Goal: Find specific page/section: Find specific page/section

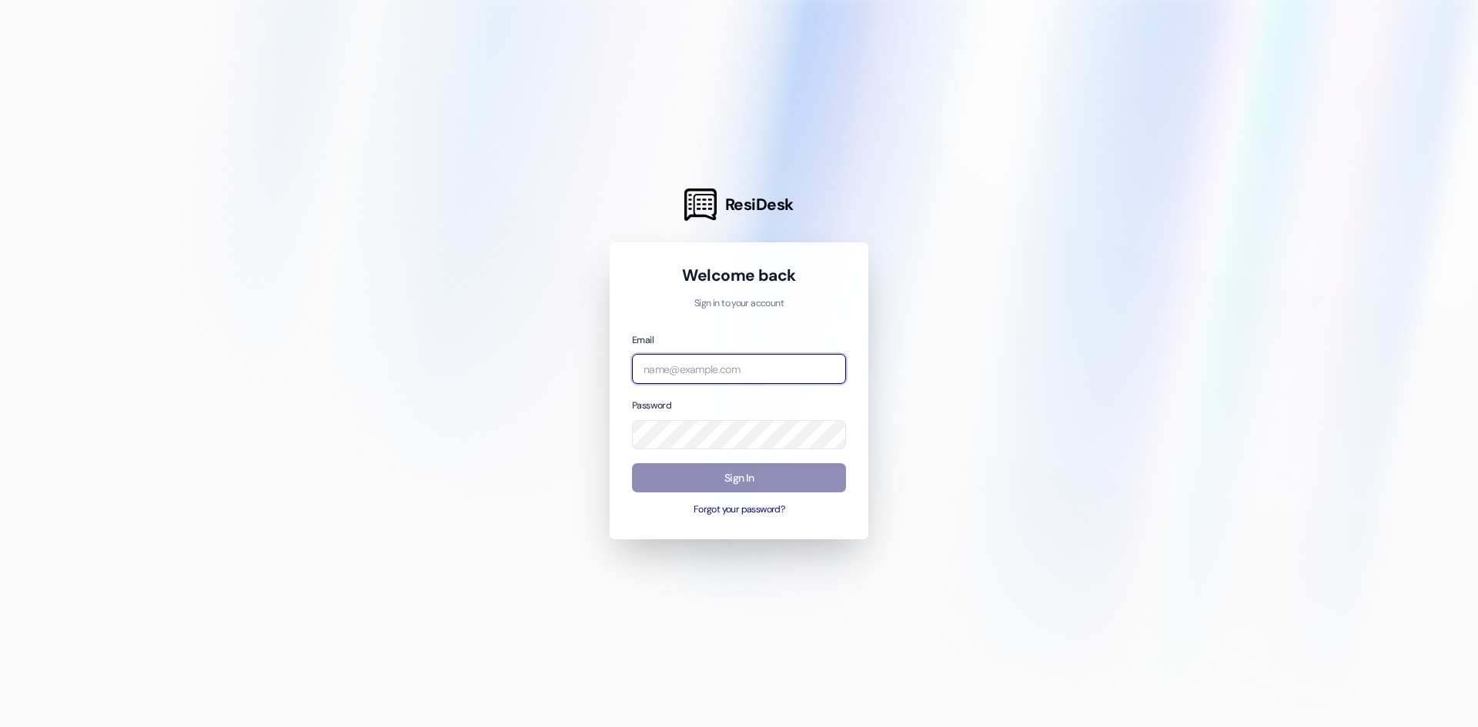
type input "[PERSON_NAME][EMAIL_ADDRESS][DOMAIN_NAME]"
click at [769, 482] on button "Sign In" at bounding box center [739, 478] width 214 height 30
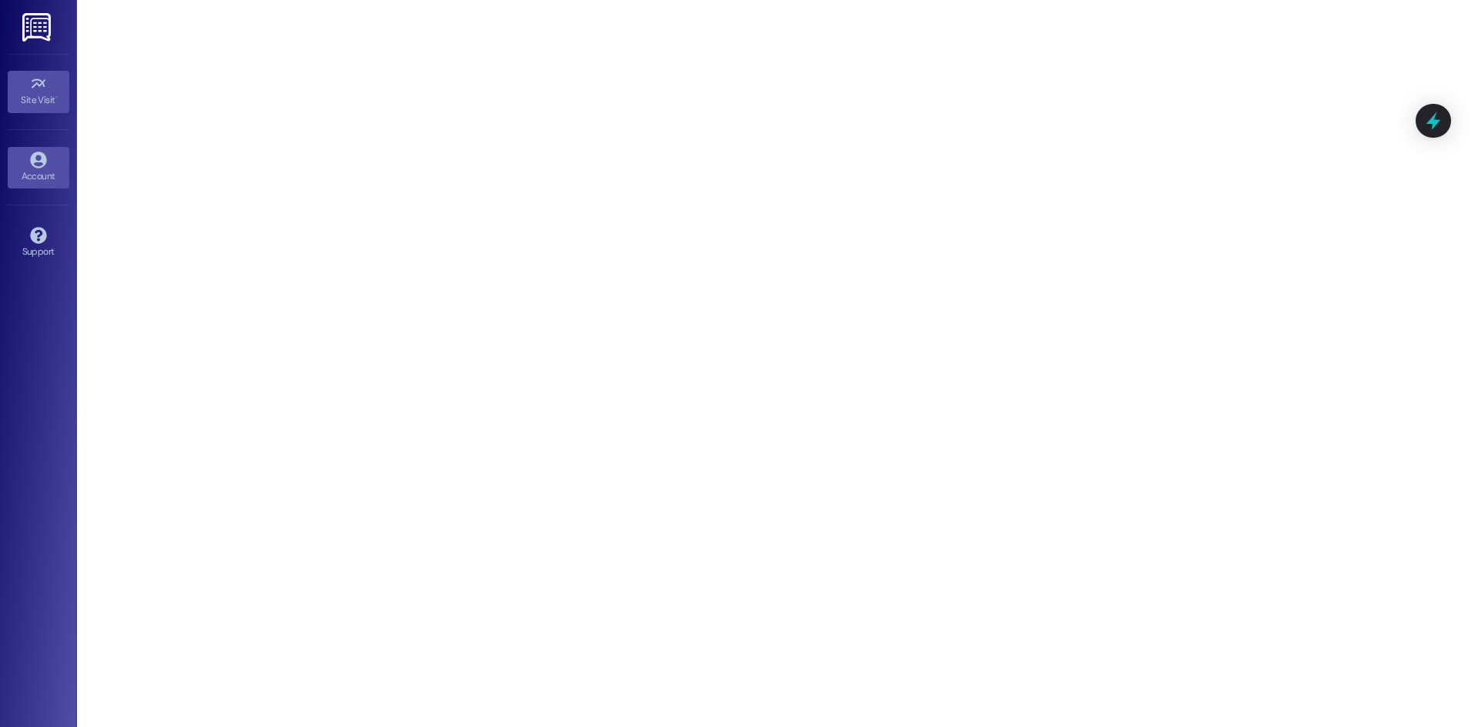
click at [33, 157] on icon at bounding box center [38, 160] width 16 height 16
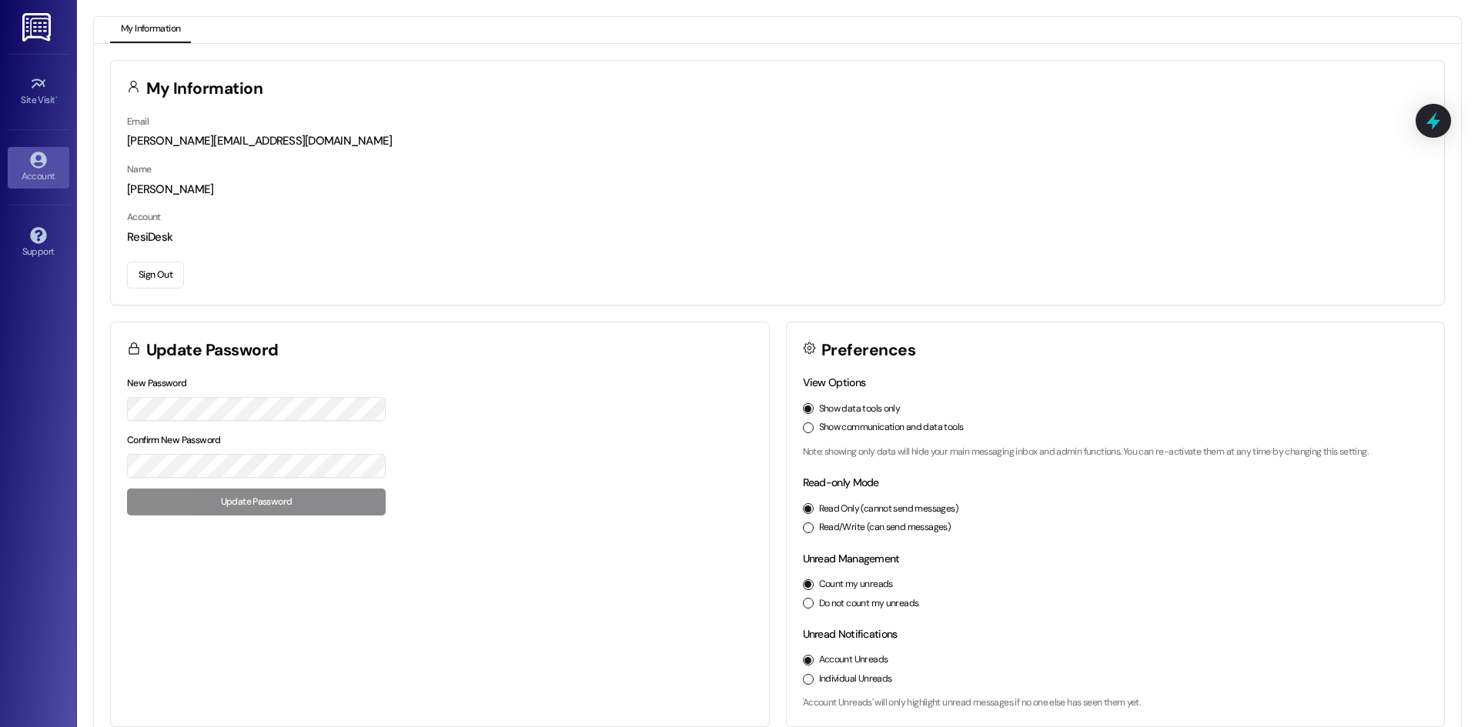
click at [32, 28] on img at bounding box center [38, 27] width 32 height 28
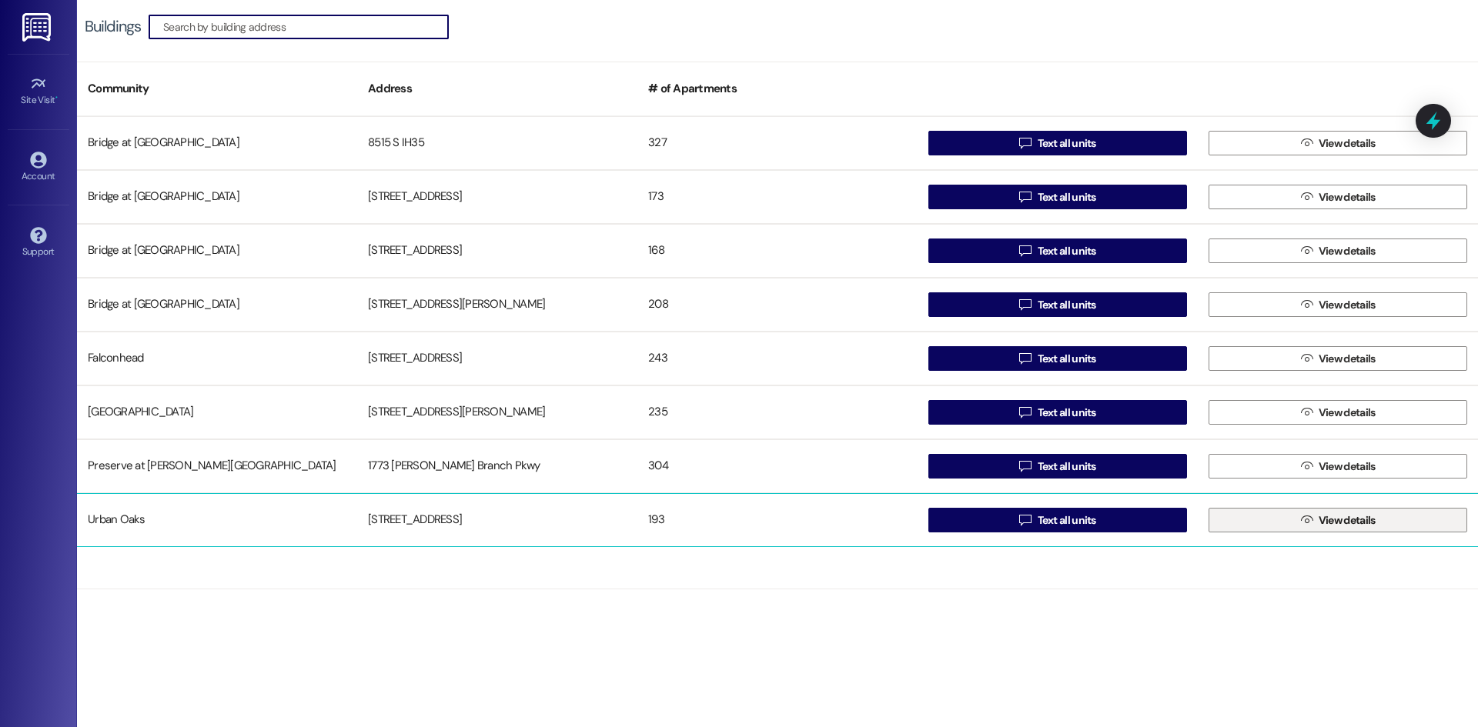
click at [1291, 519] on button " View details" at bounding box center [1337, 520] width 259 height 25
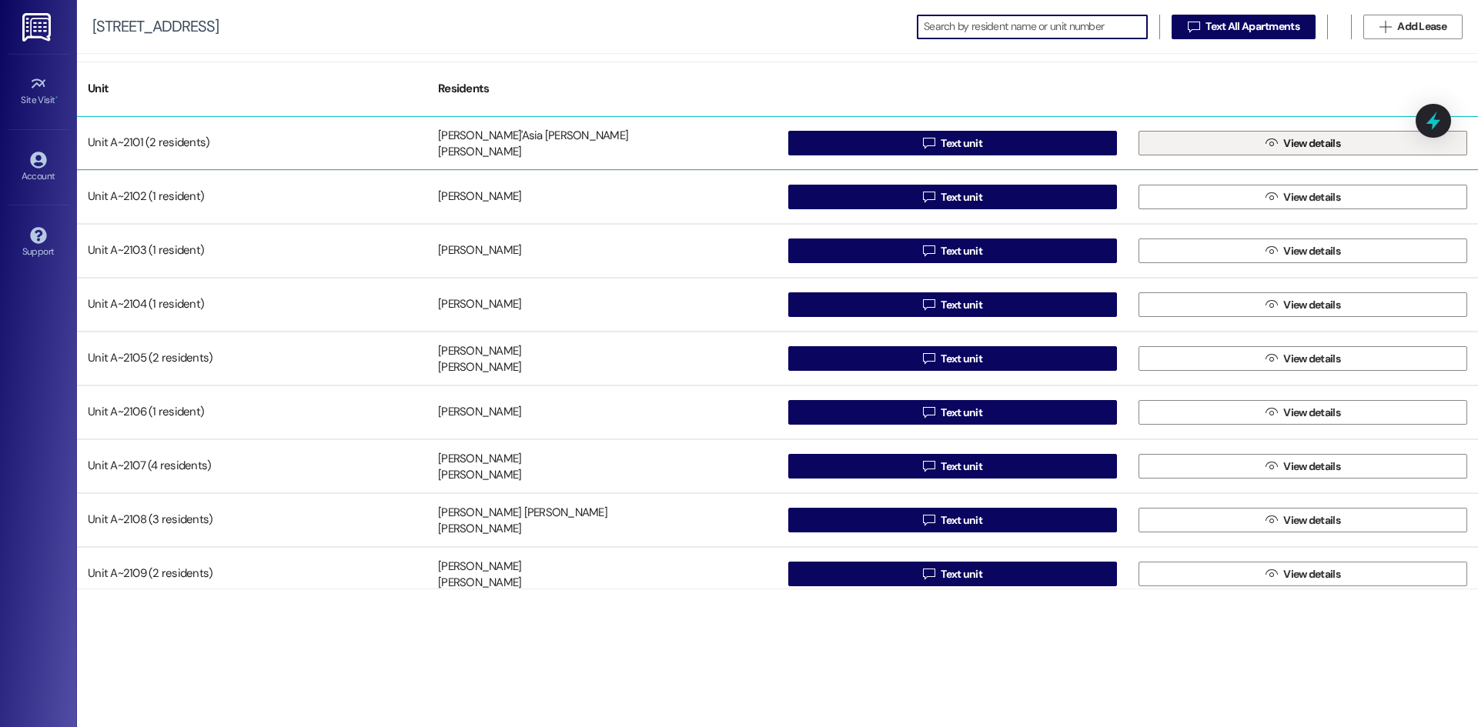
click at [1303, 139] on span "View details" at bounding box center [1311, 143] width 57 height 16
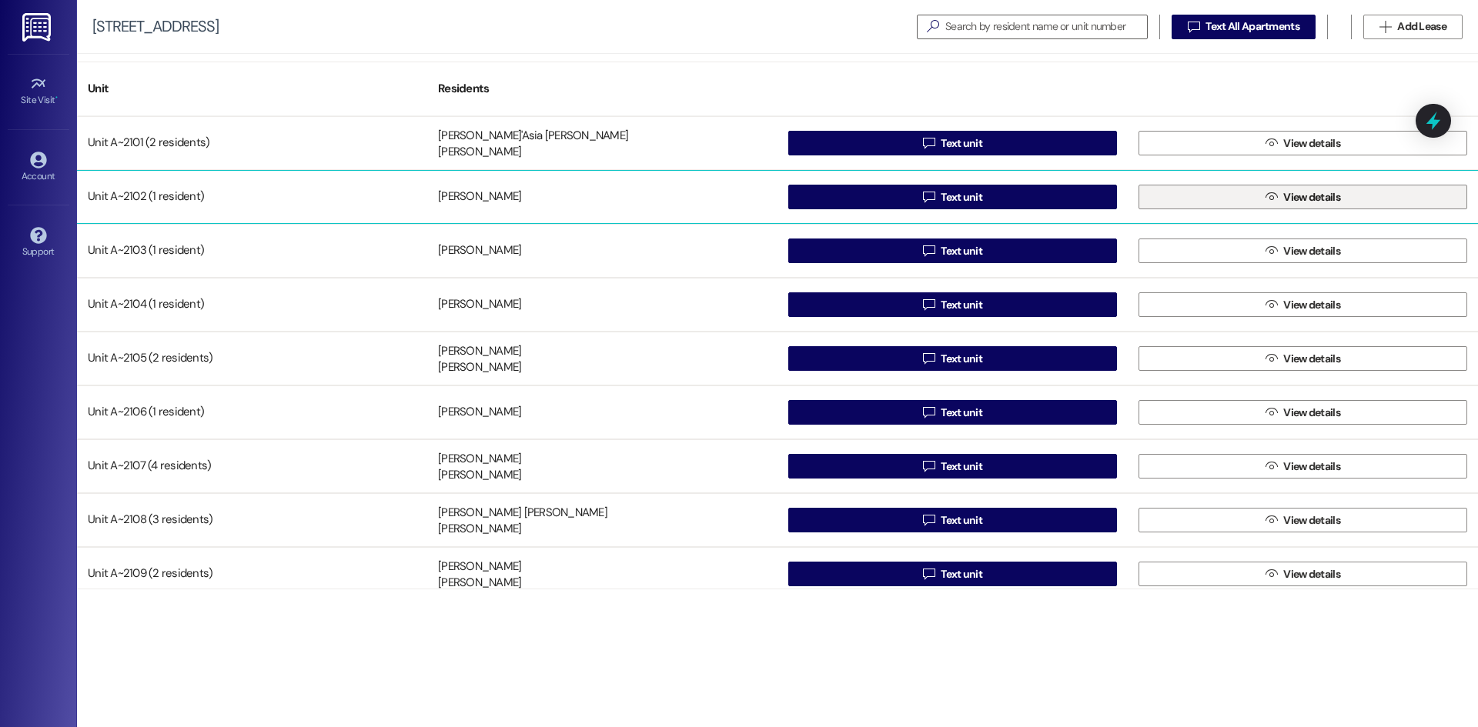
click at [1332, 202] on span "View details" at bounding box center [1311, 197] width 57 height 16
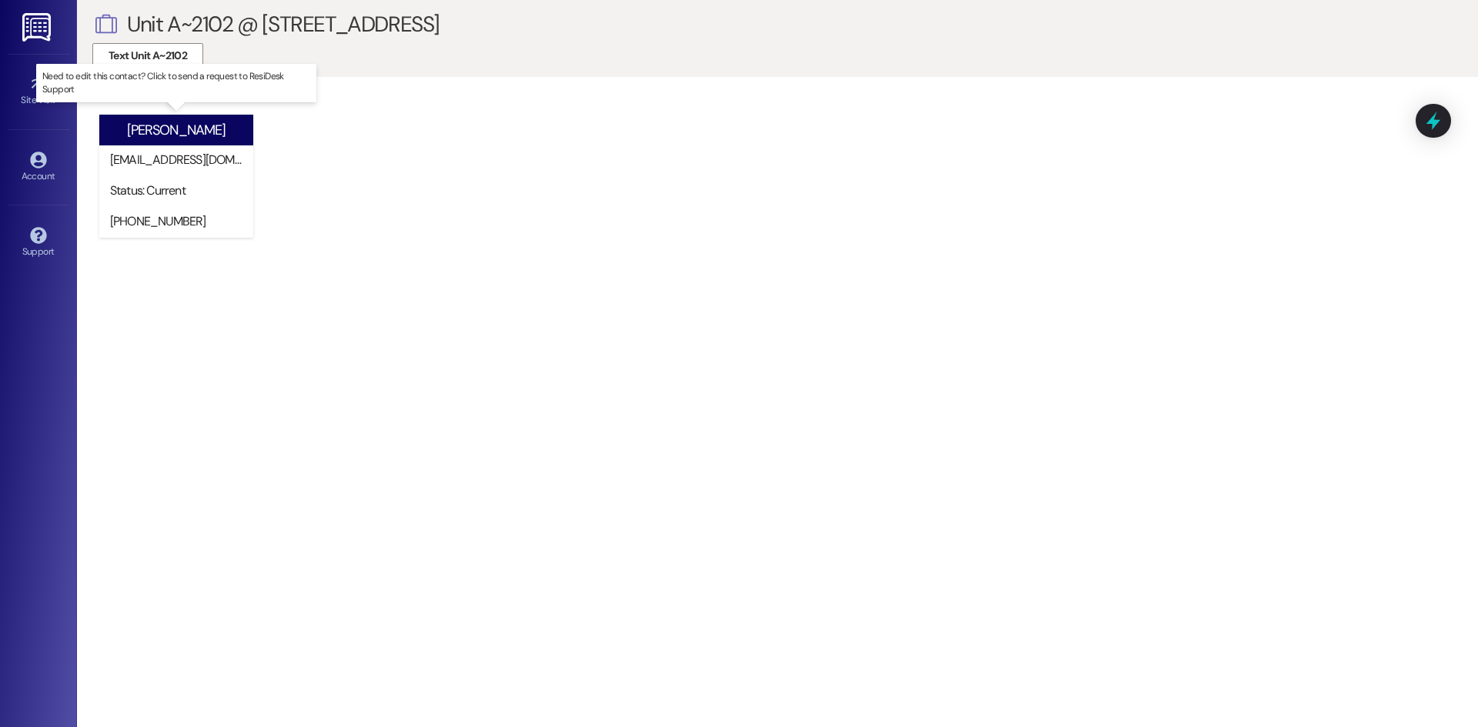
click at [196, 135] on div "[PERSON_NAME]" at bounding box center [176, 130] width 99 height 16
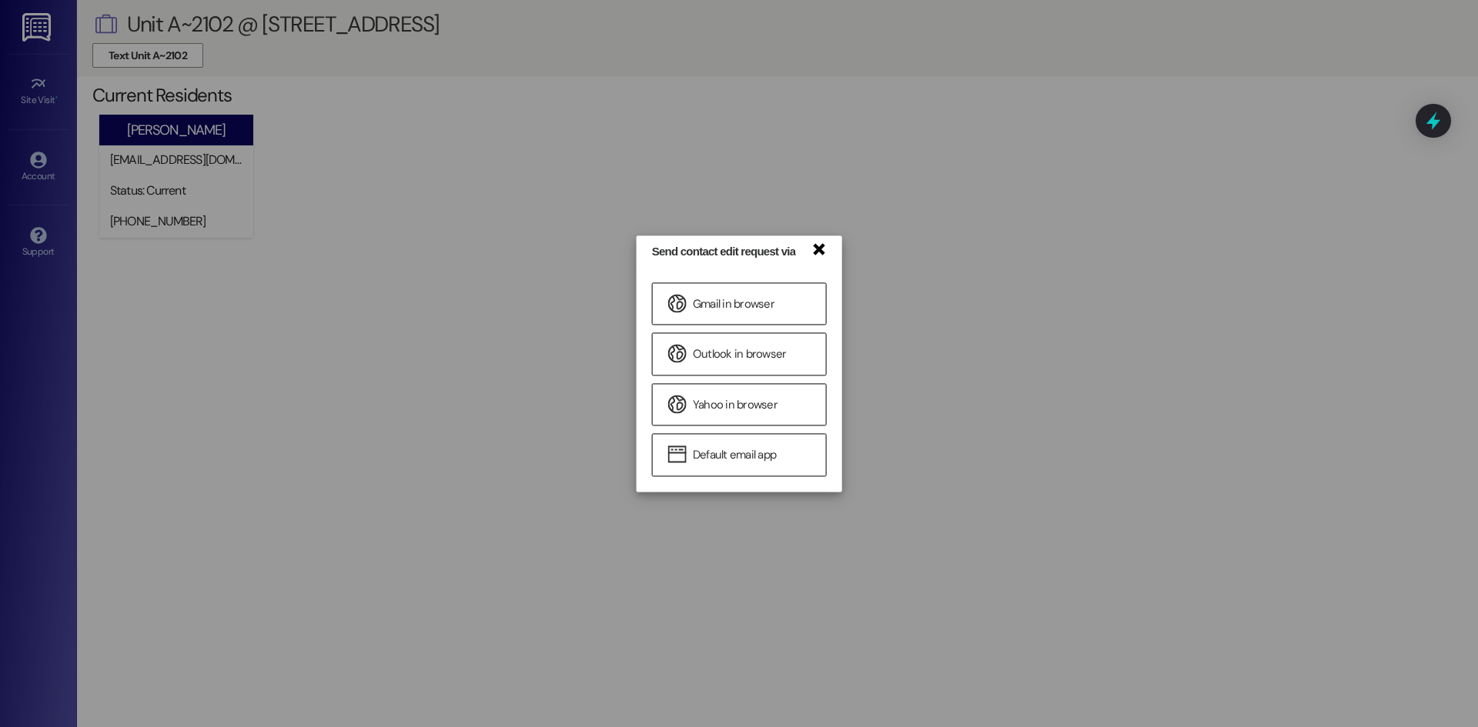
click at [820, 250] on link "×" at bounding box center [817, 248] width 15 height 16
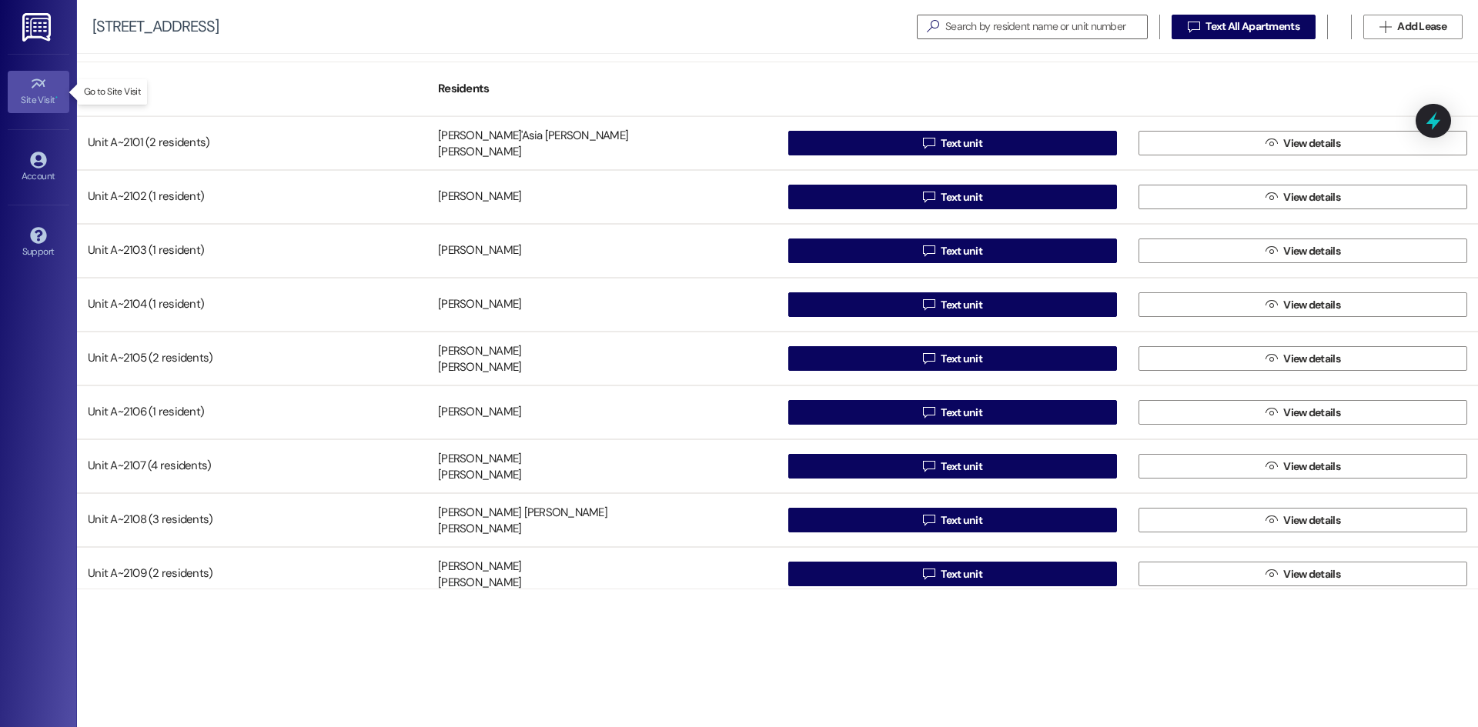
click at [36, 92] on icon at bounding box center [38, 83] width 17 height 17
